Goal: Information Seeking & Learning: Learn about a topic

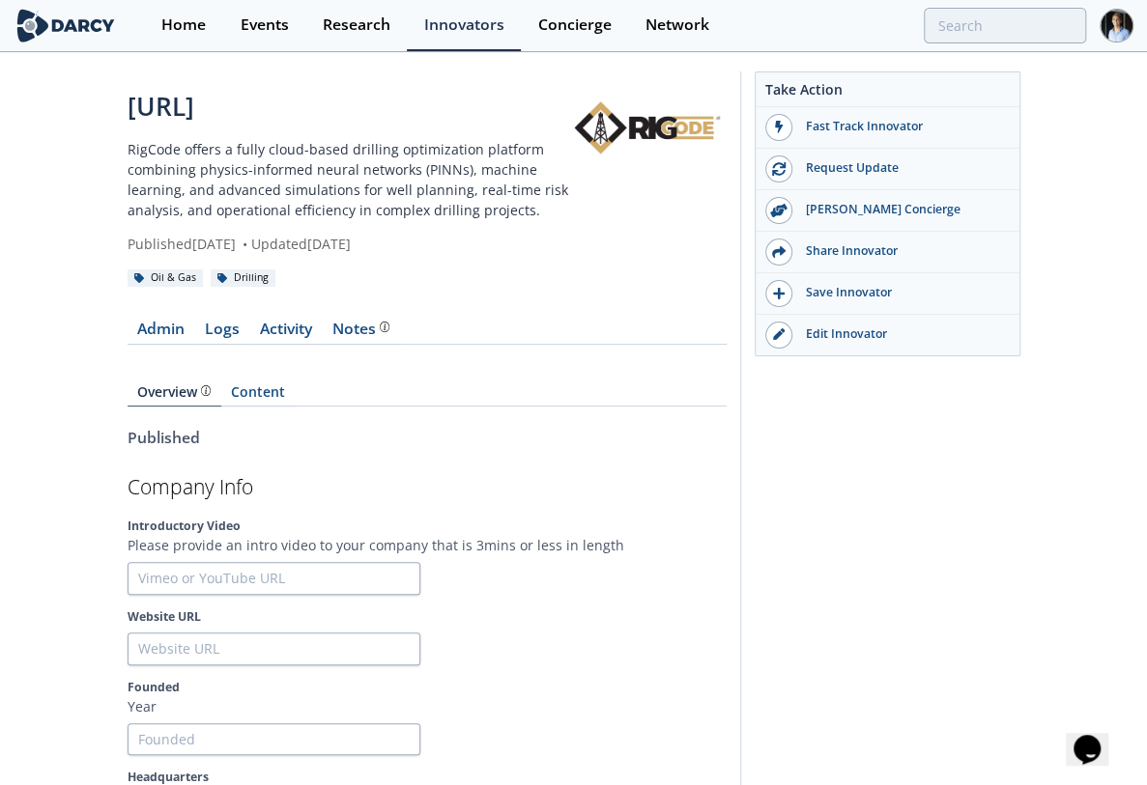
drag, startPoint x: 121, startPoint y: 148, endPoint x: 456, endPoint y: 161, distance: 335.5
click at [270, 145] on p "RigCode offers a fully cloud-based drilling optimization platform combining phy…" at bounding box center [348, 179] width 441 height 81
click at [271, 145] on p "RigCode offers a fully cloud-based drilling optimization platform combining phy…" at bounding box center [348, 179] width 441 height 81
click at [445, 146] on p "RigCode offers a fully cloud-based drilling optimization platform combining phy…" at bounding box center [348, 179] width 441 height 81
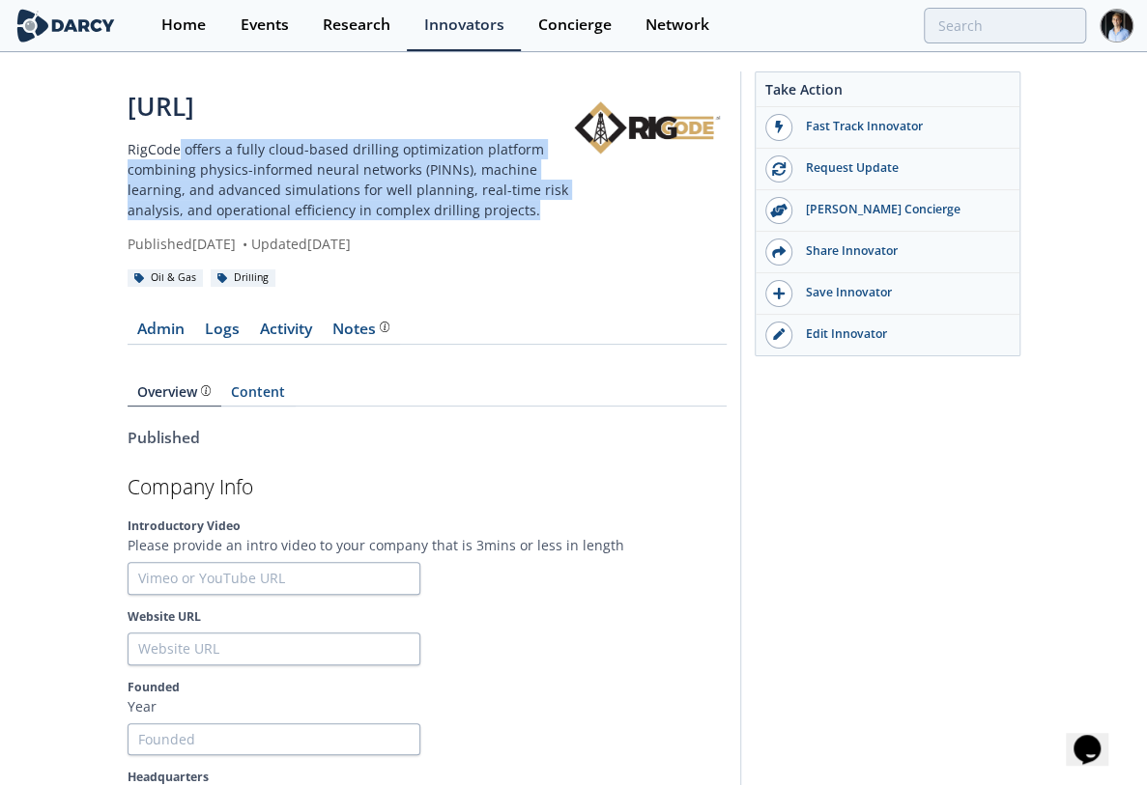
drag, startPoint x: 179, startPoint y: 149, endPoint x: 546, endPoint y: 217, distance: 373.4
click at [546, 217] on p "RigCode offers a fully cloud-based drilling optimization platform combining phy…" at bounding box center [348, 179] width 441 height 81
copy p "offers a fully cloud-based drilling optimization platform combining physics-inf…"
